Goal: Task Accomplishment & Management: Manage account settings

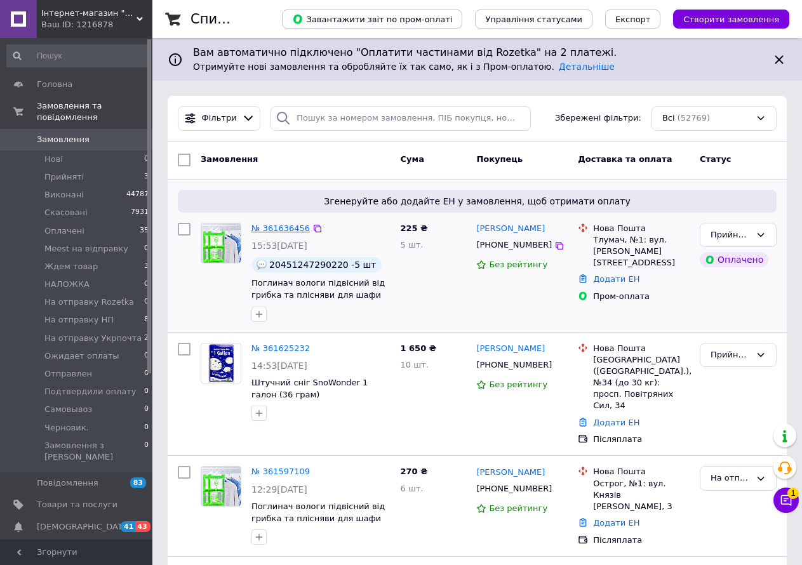
click at [279, 229] on link "№ 361636456" at bounding box center [281, 229] width 58 height 10
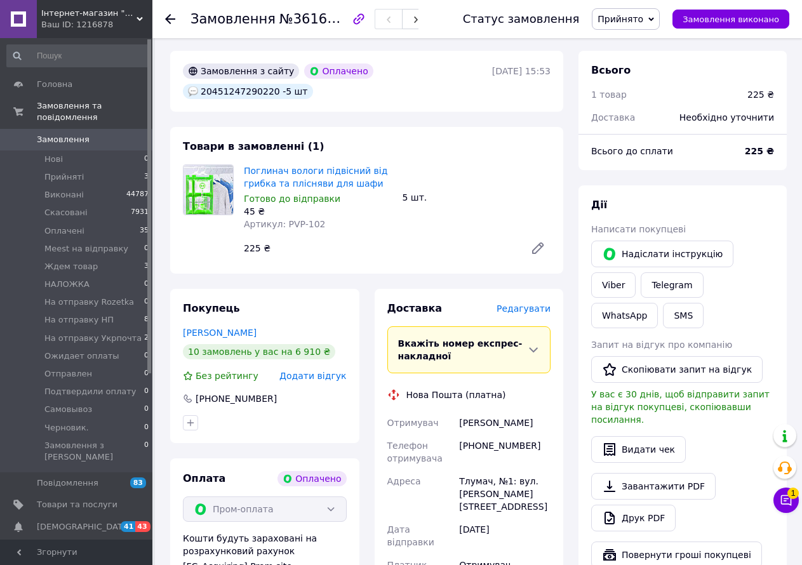
scroll to position [43, 0]
click at [496, 434] on div "[PHONE_NUMBER]" at bounding box center [505, 452] width 97 height 36
copy div "380985081995"
click at [215, 327] on link "[PERSON_NAME]" at bounding box center [220, 332] width 74 height 10
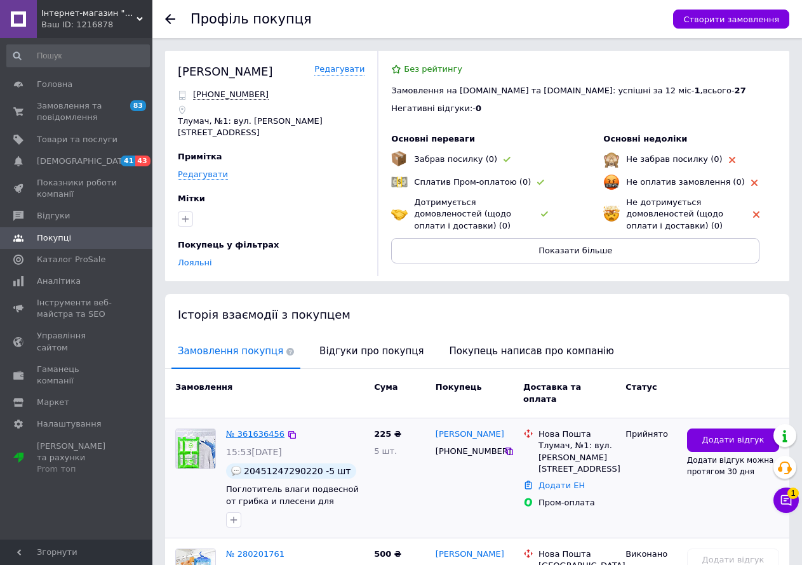
click at [257, 429] on link "№ 361636456" at bounding box center [255, 434] width 58 height 10
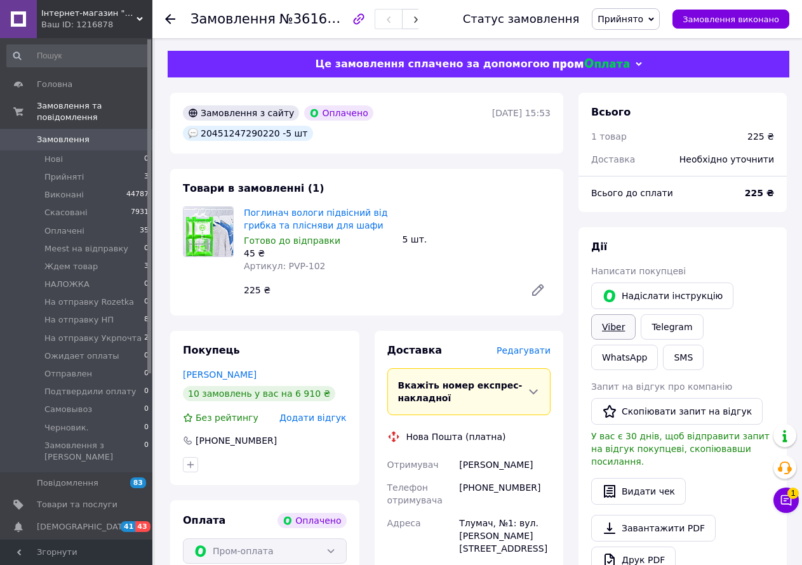
click at [636, 314] on link "Viber" at bounding box center [613, 326] width 44 height 25
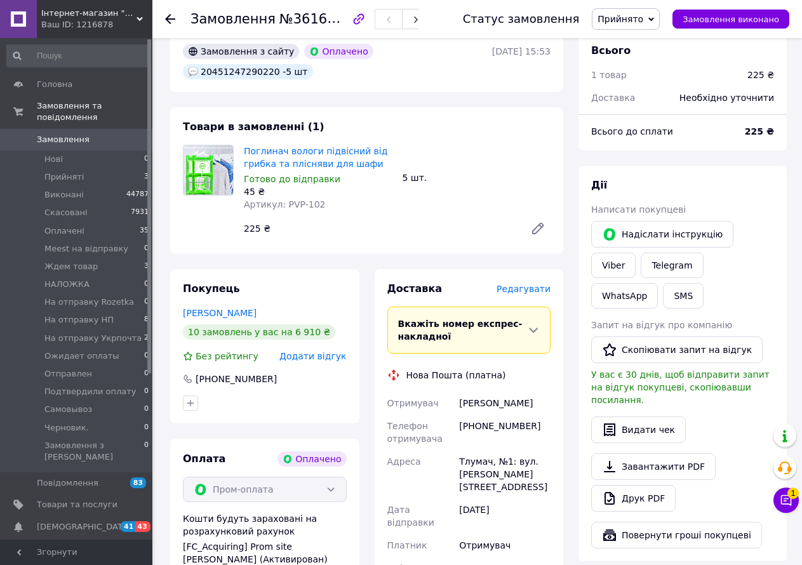
scroll to position [254, 0]
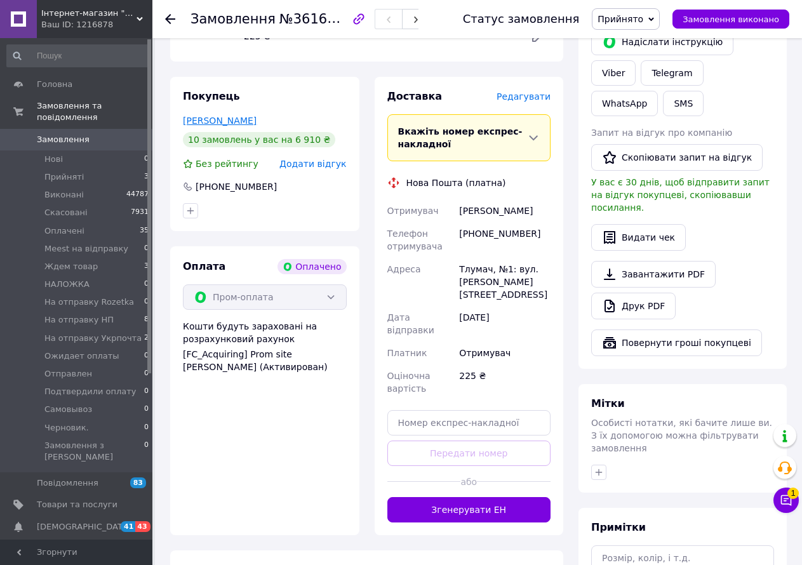
click at [215, 116] on link "[PERSON_NAME]" at bounding box center [220, 121] width 74 height 10
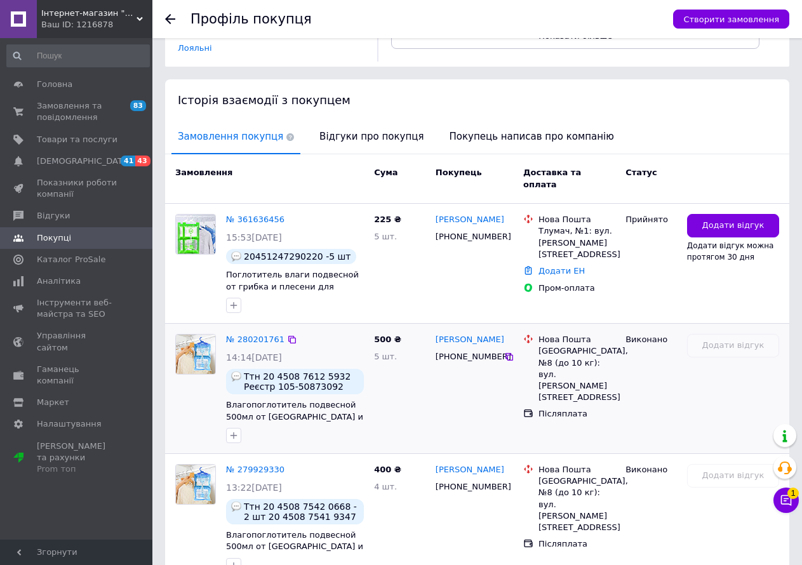
scroll to position [212, 0]
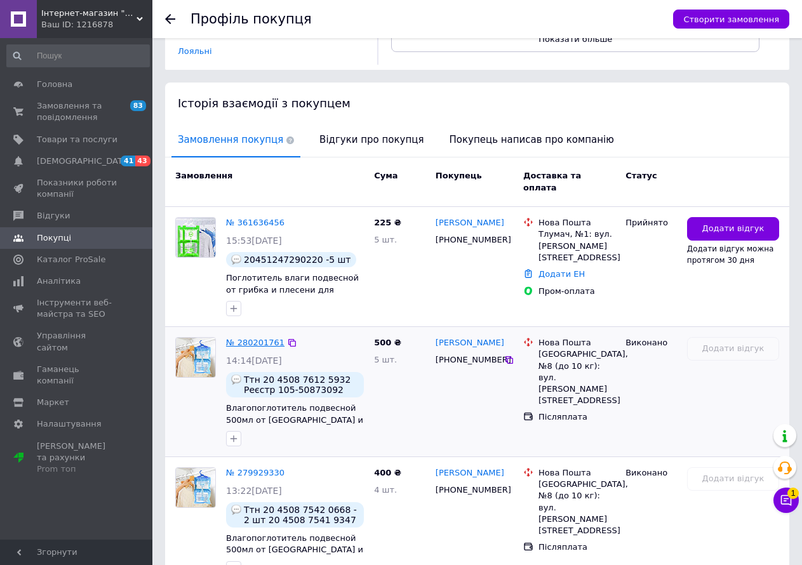
click at [255, 338] on link "№ 280201761" at bounding box center [255, 343] width 58 height 10
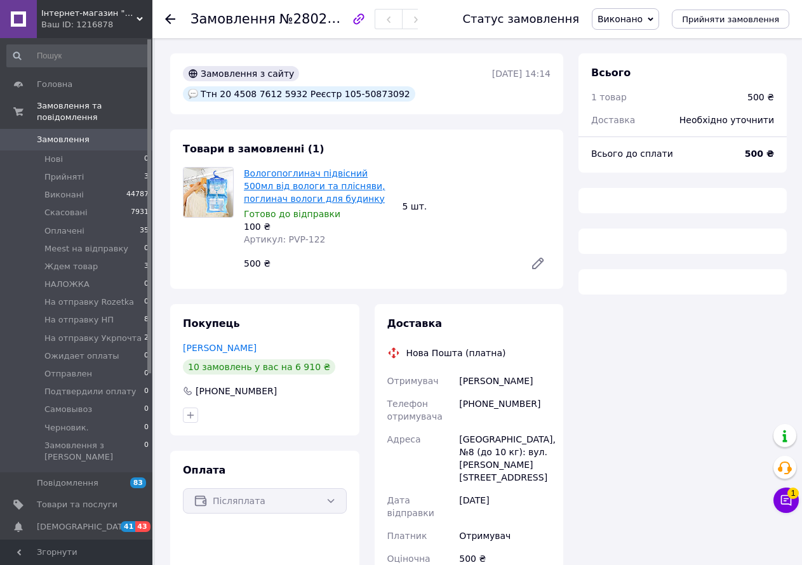
click at [277, 187] on link "Вологопоглинач підвісний 500мл від вологи та плісняви, поглинач вологи для буди…" at bounding box center [314, 186] width 141 height 36
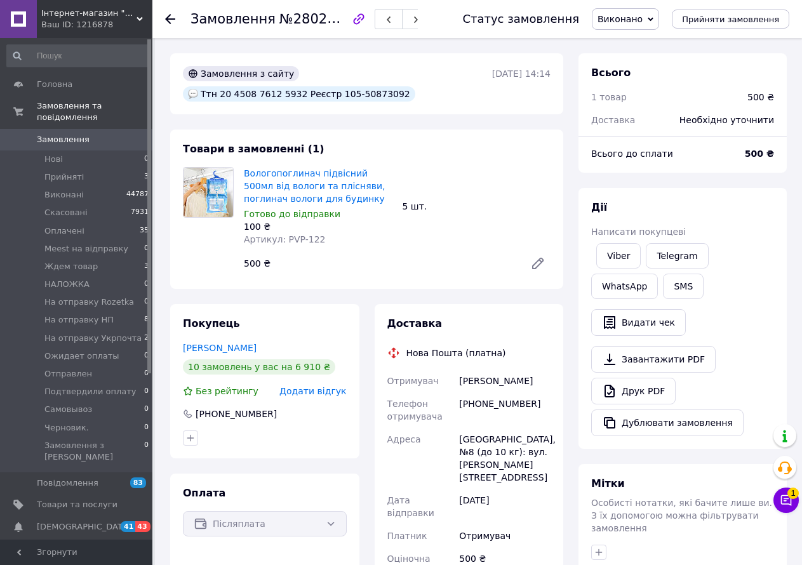
click at [74, 134] on span "Замовлення" at bounding box center [63, 139] width 53 height 11
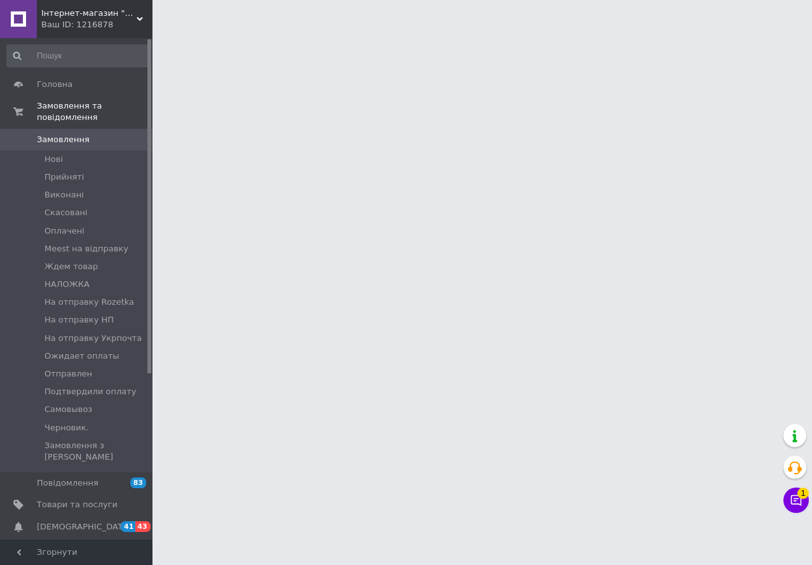
click at [101, 134] on span "Замовлення" at bounding box center [77, 139] width 81 height 11
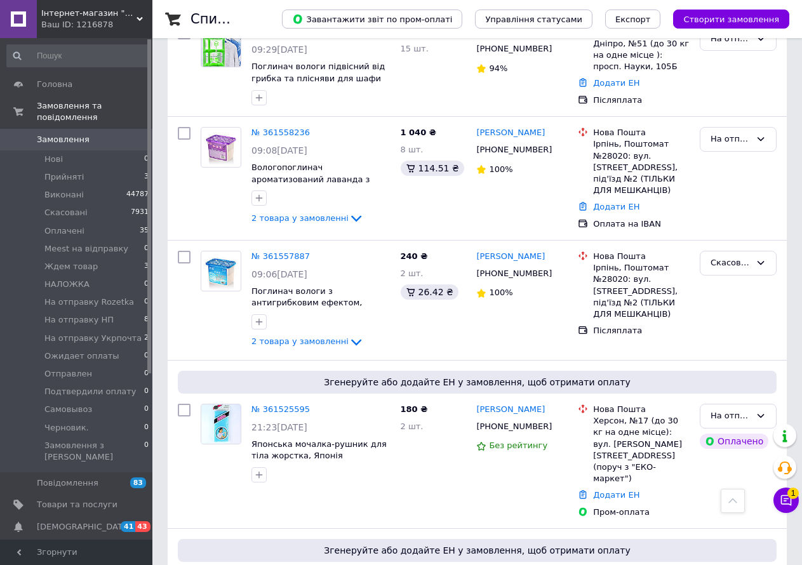
scroll to position [974, 0]
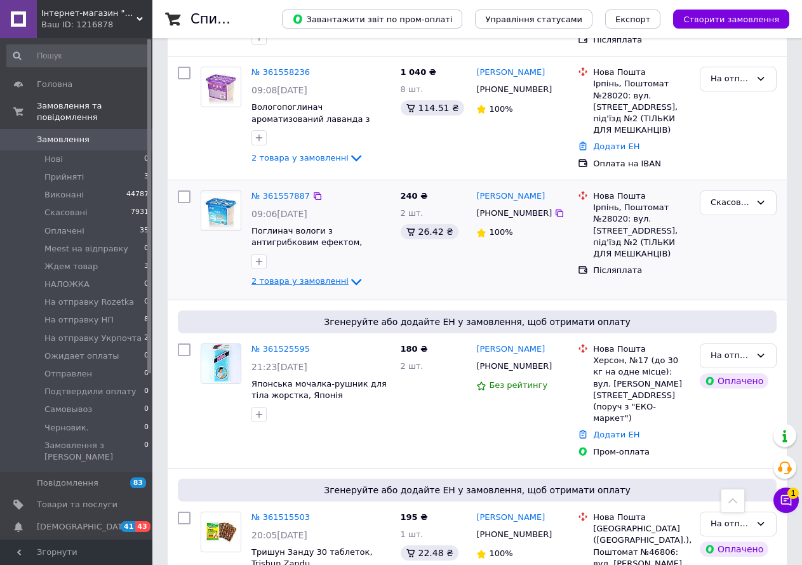
click at [299, 277] on span "2 товара у замовленні" at bounding box center [300, 282] width 97 height 10
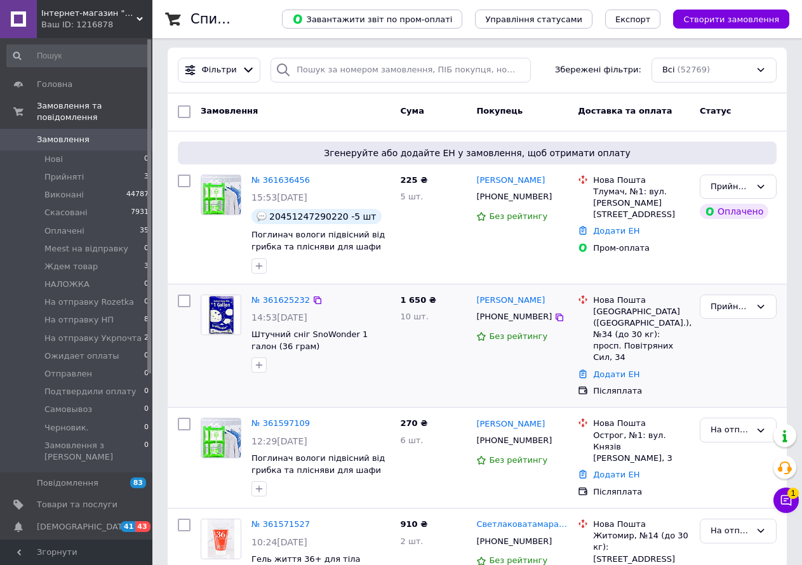
scroll to position [0, 0]
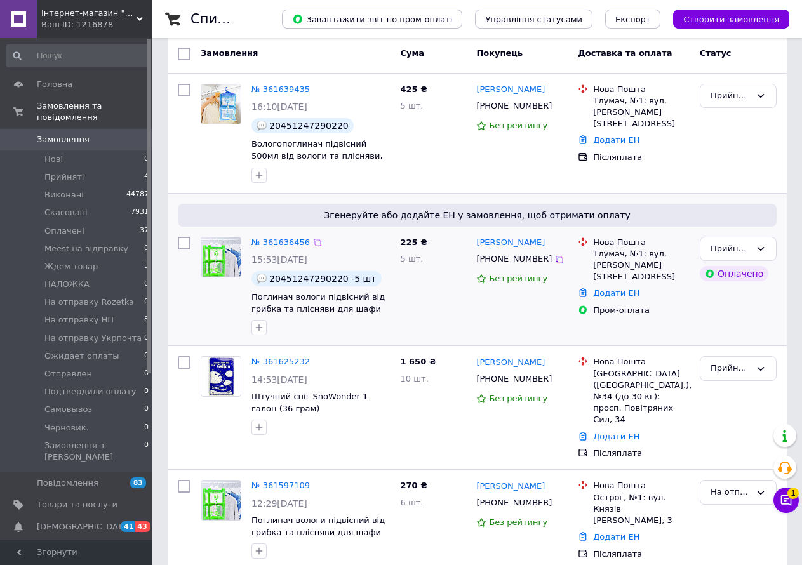
scroll to position [297, 0]
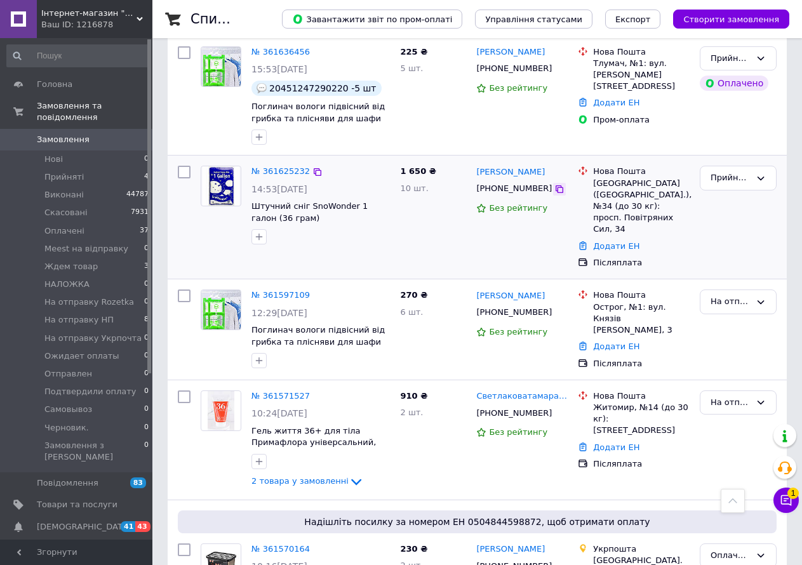
click at [555, 189] on icon at bounding box center [560, 189] width 10 height 10
click at [286, 171] on link "№ 361625232" at bounding box center [281, 171] width 58 height 10
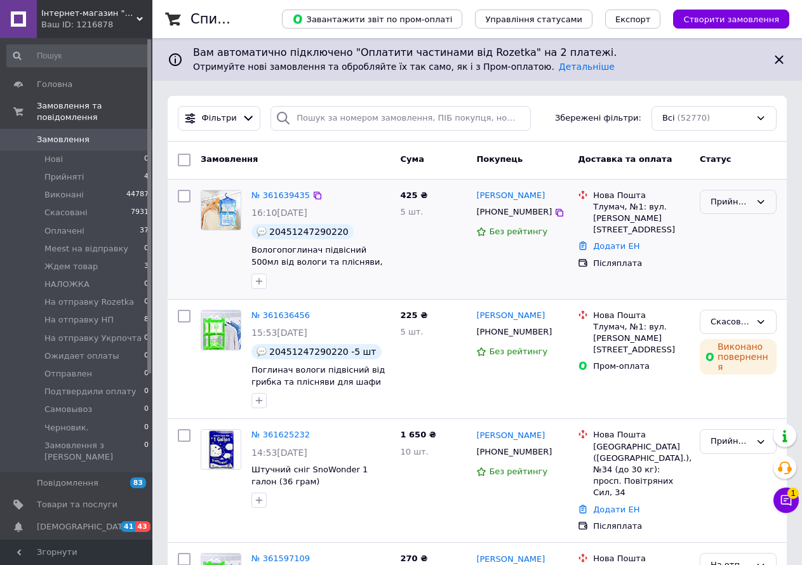
click at [729, 195] on div "Прийнято" at bounding box center [738, 202] width 77 height 25
click at [734, 246] on li "На отправку НП" at bounding box center [739, 254] width 76 height 36
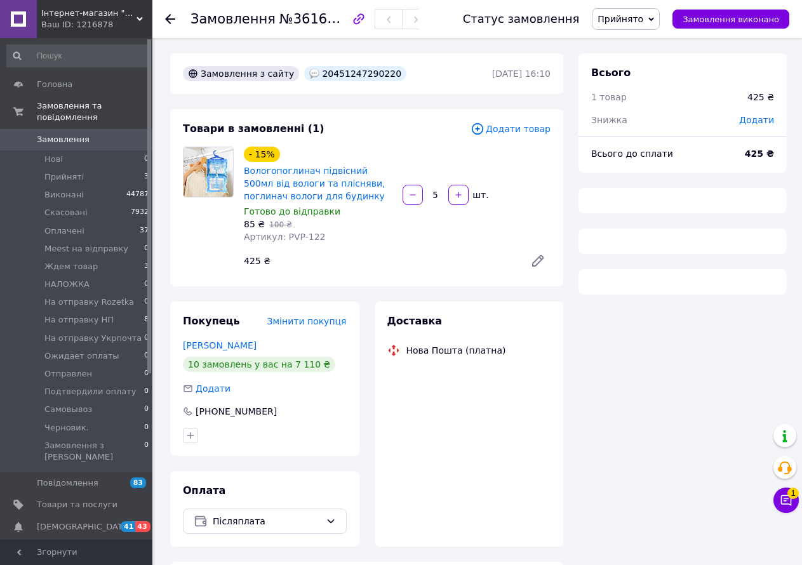
click at [643, 21] on span "Прийнято" at bounding box center [621, 19] width 46 height 10
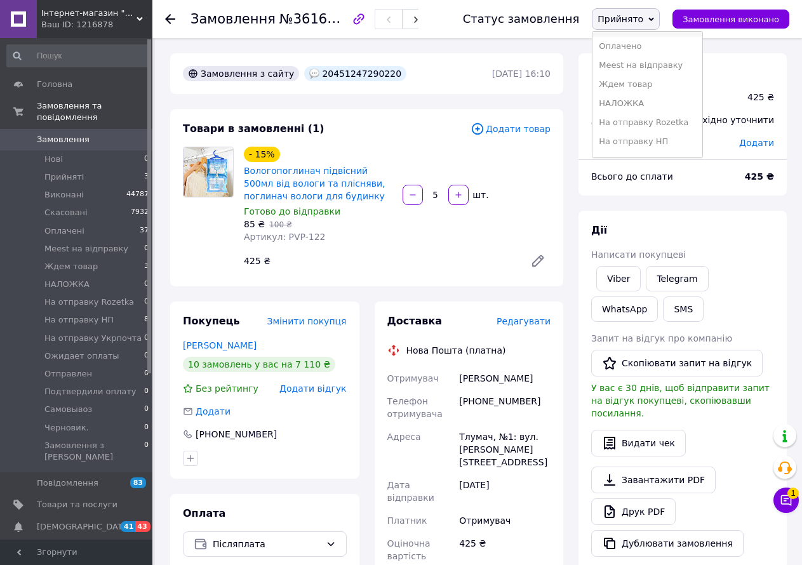
scroll to position [127, 0]
click at [662, 50] on li "На отправку НП" at bounding box center [648, 50] width 110 height 19
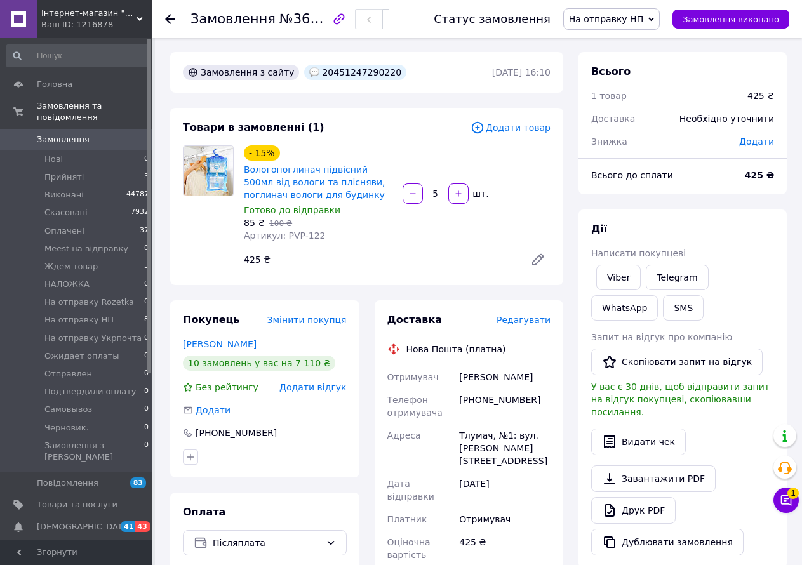
scroll to position [0, 0]
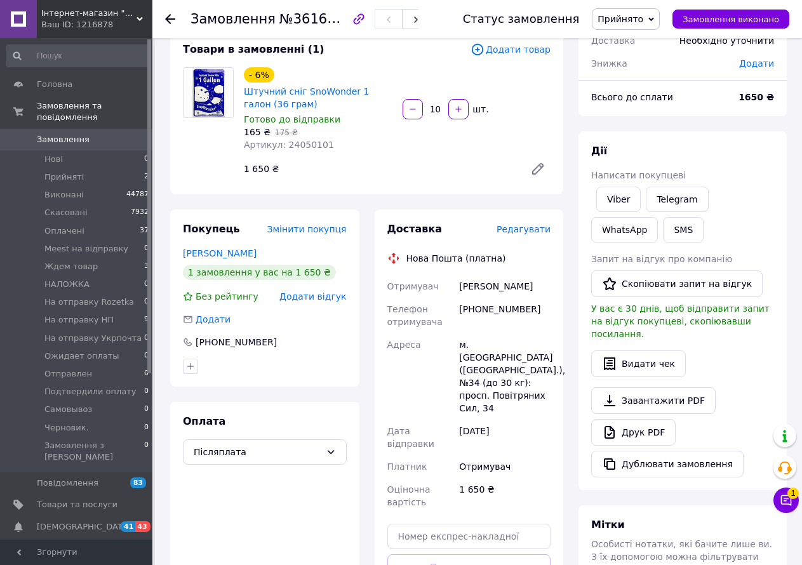
scroll to position [84, 0]
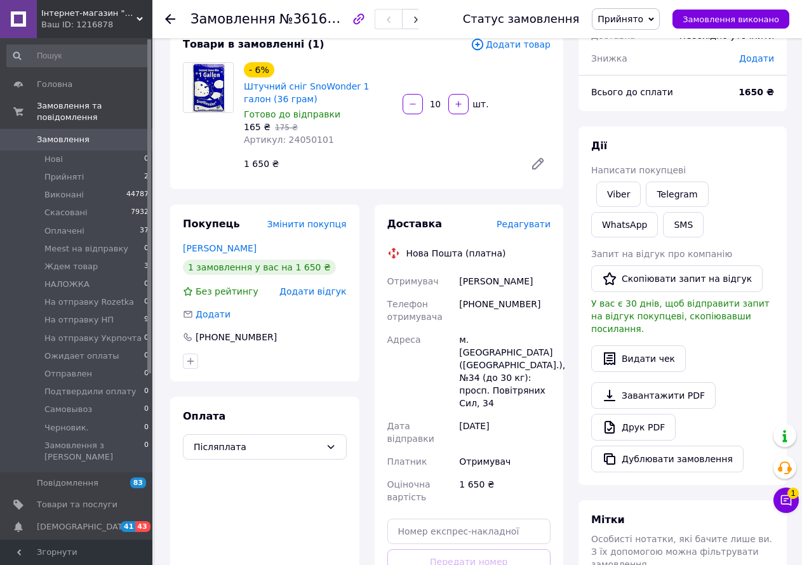
click at [499, 307] on div "[PHONE_NUMBER]" at bounding box center [505, 311] width 97 height 36
copy div "380663770023"
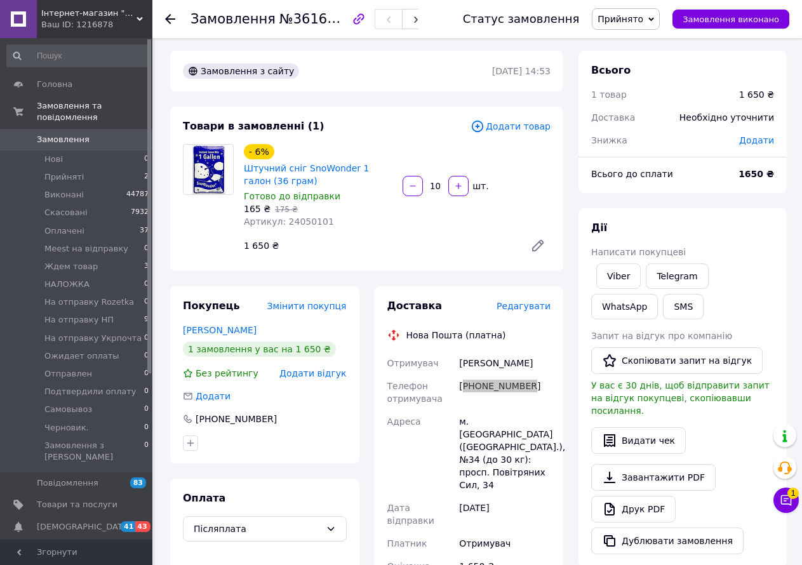
scroll to position [0, 0]
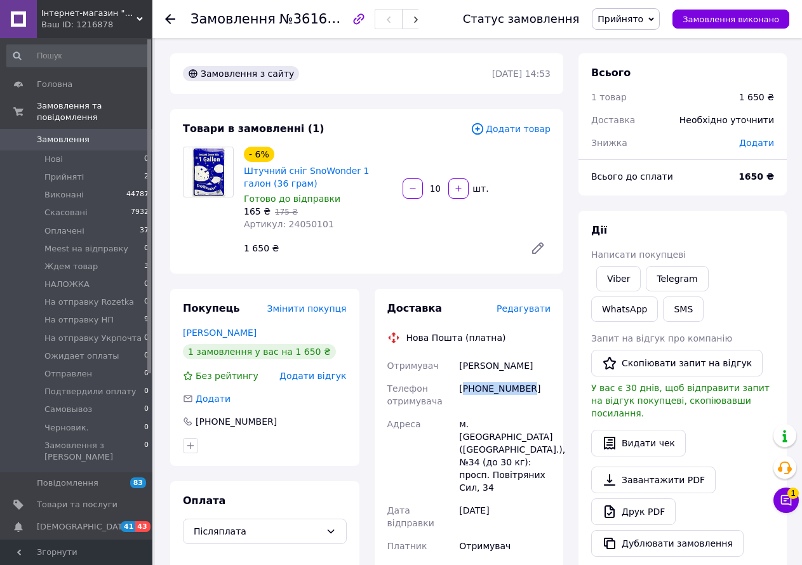
click at [635, 20] on span "Прийнято" at bounding box center [621, 19] width 46 height 10
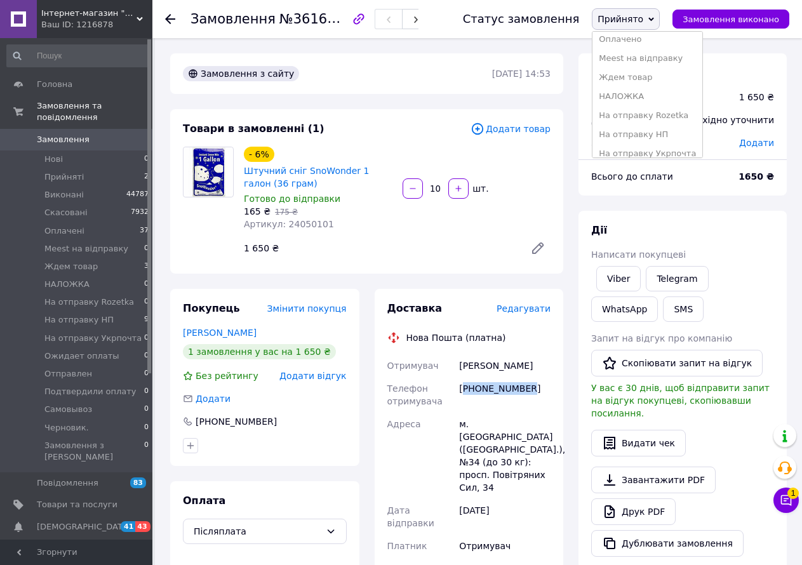
scroll to position [127, 0]
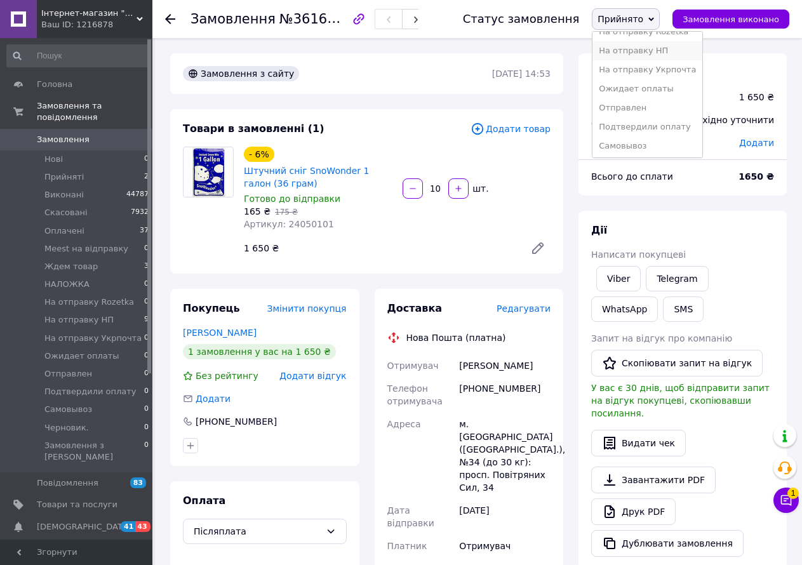
click at [656, 51] on li "На отправку НП" at bounding box center [648, 50] width 110 height 19
